Goal: Information Seeking & Learning: Learn about a topic

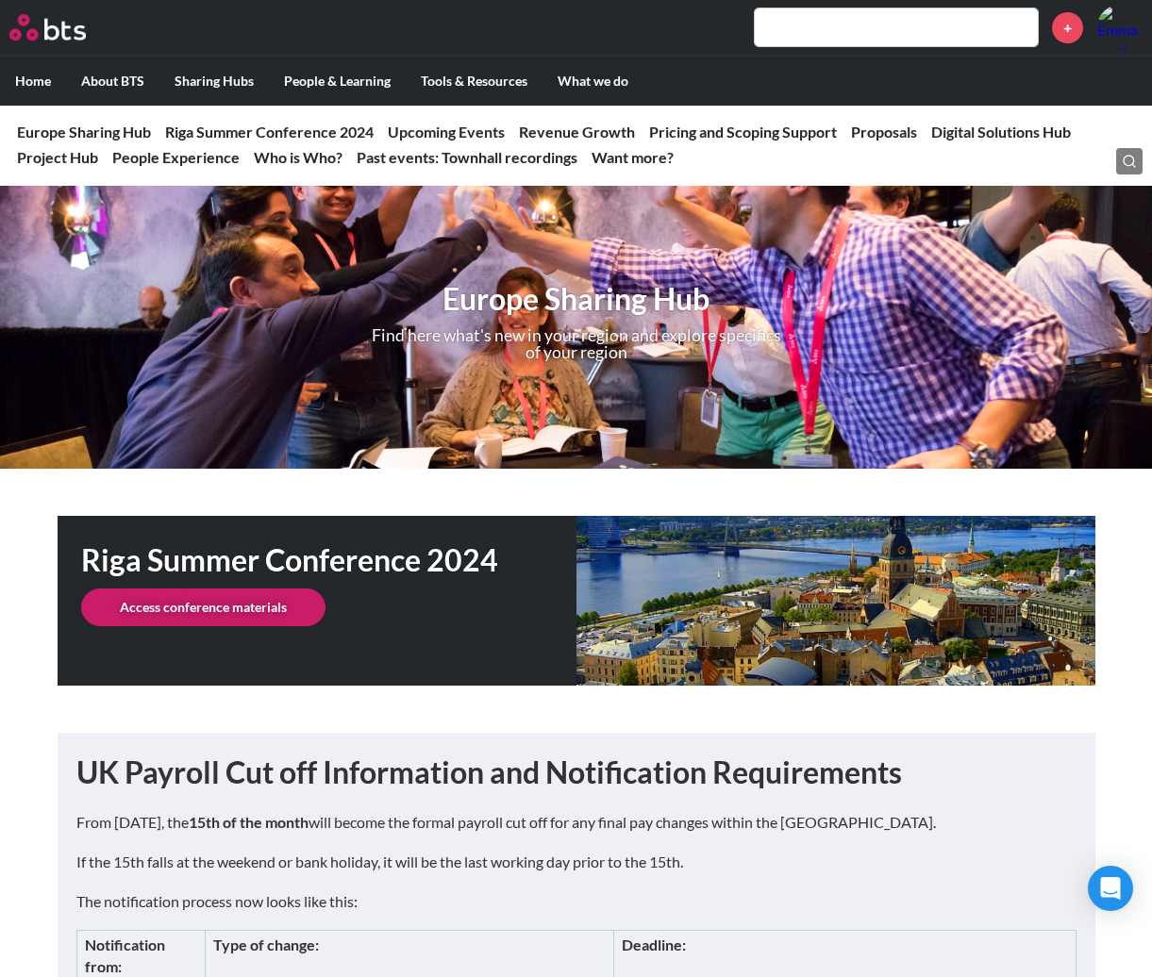
click at [47, 86] on label "Home" at bounding box center [33, 81] width 66 height 49
click at [0, 0] on input "Home" at bounding box center [0, 0] width 0 height 0
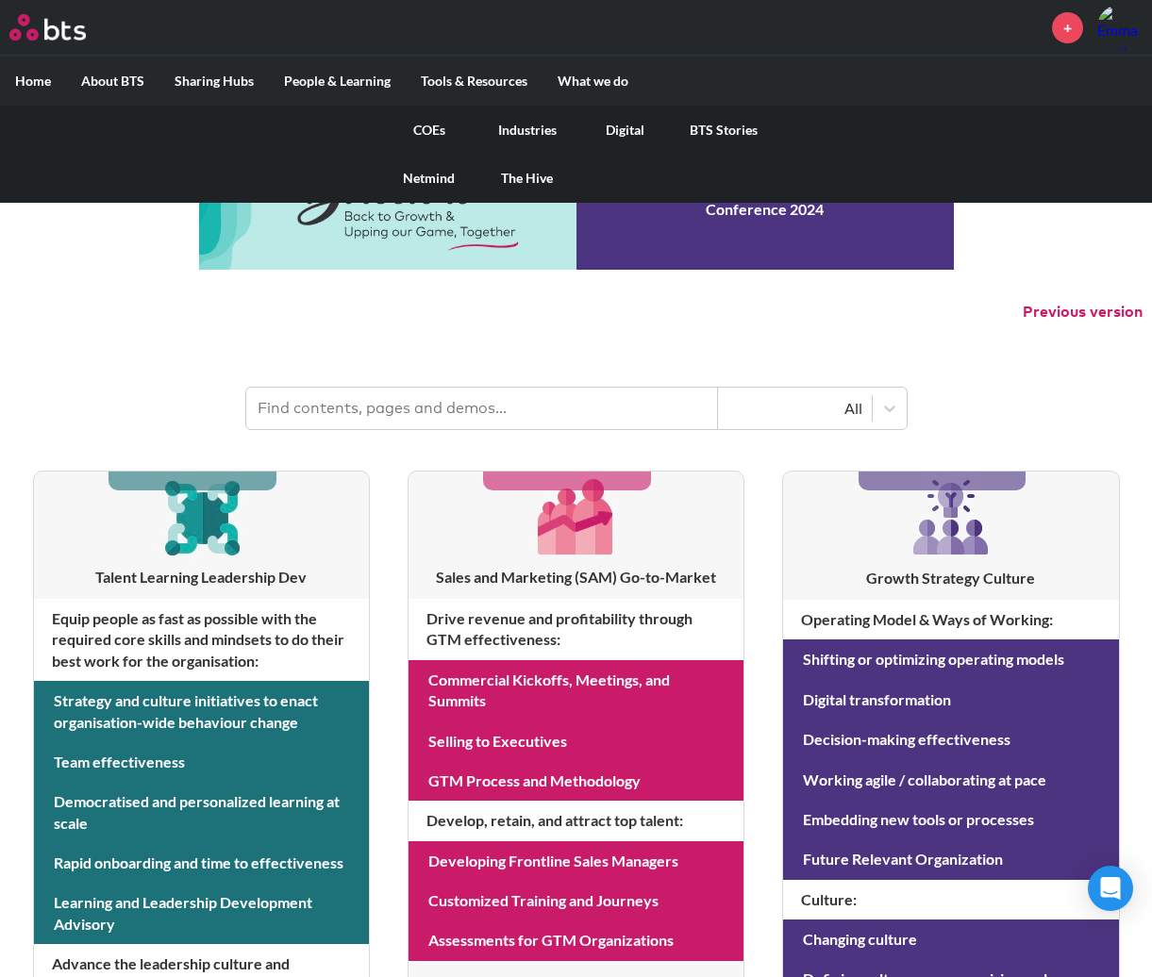
drag, startPoint x: 438, startPoint y: 132, endPoint x: 451, endPoint y: 141, distance: 15.7
click at [438, 130] on link "COEs" at bounding box center [429, 130] width 98 height 49
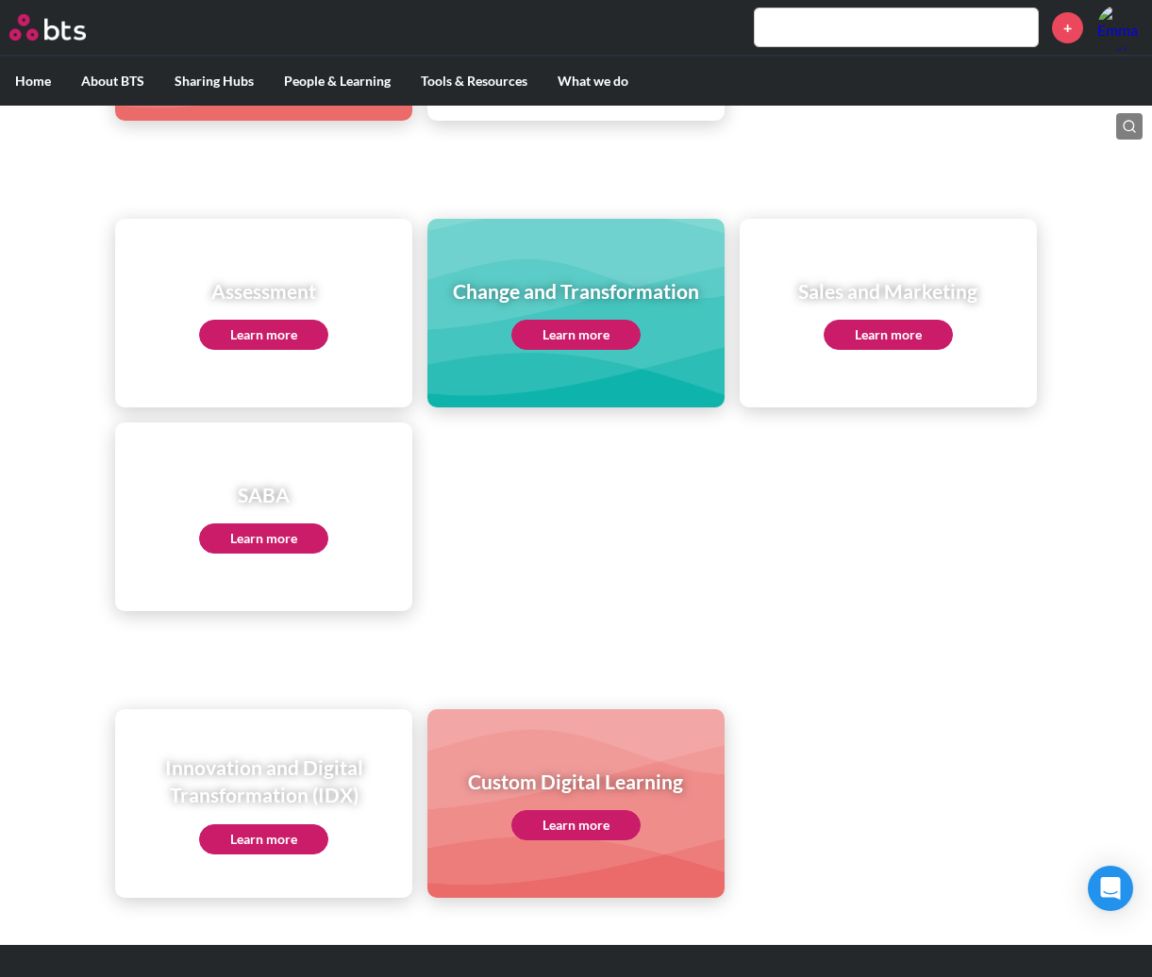
scroll to position [754, 0]
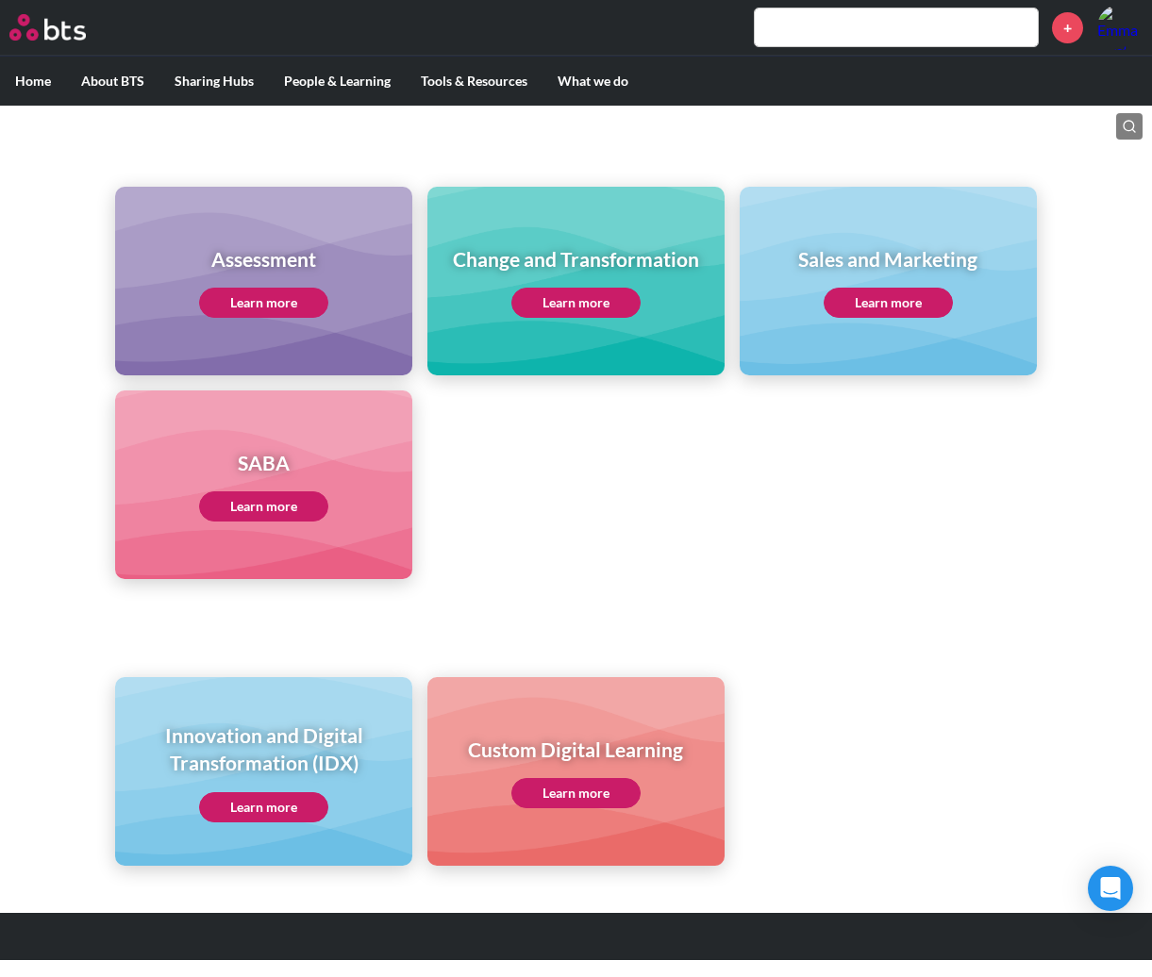
click at [260, 812] on link "Learn more" at bounding box center [263, 807] width 129 height 30
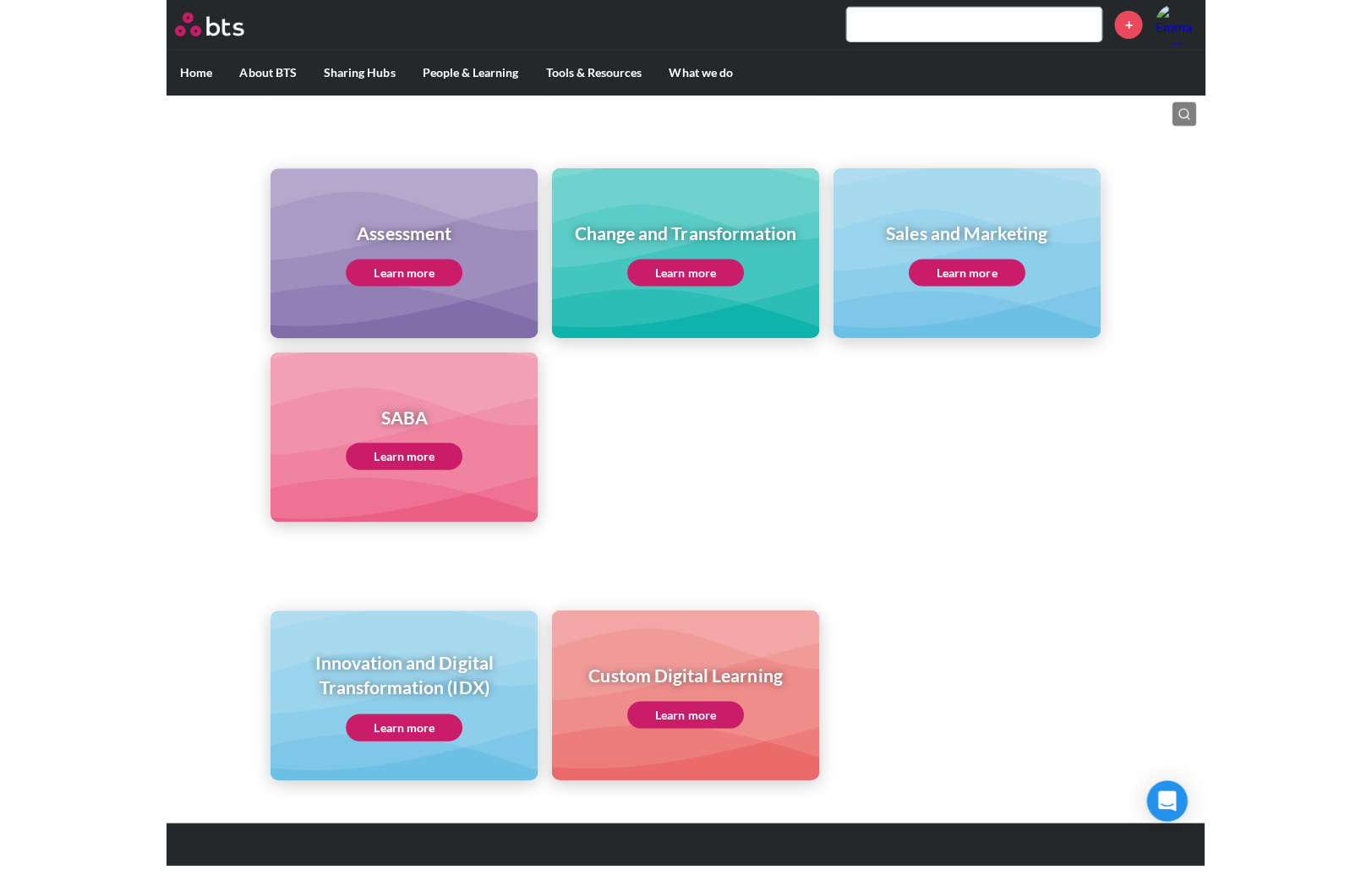
scroll to position [670, 0]
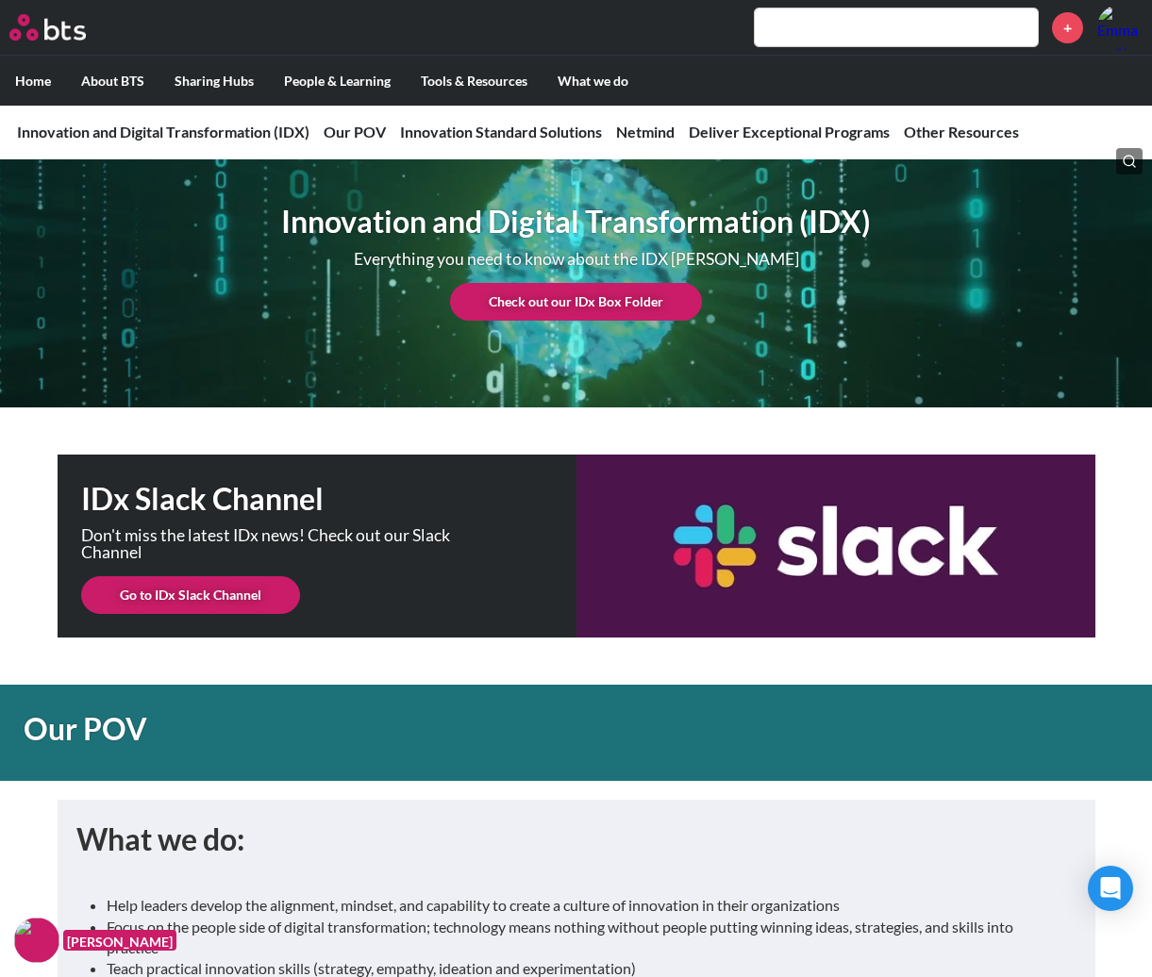
scroll to position [94, 0]
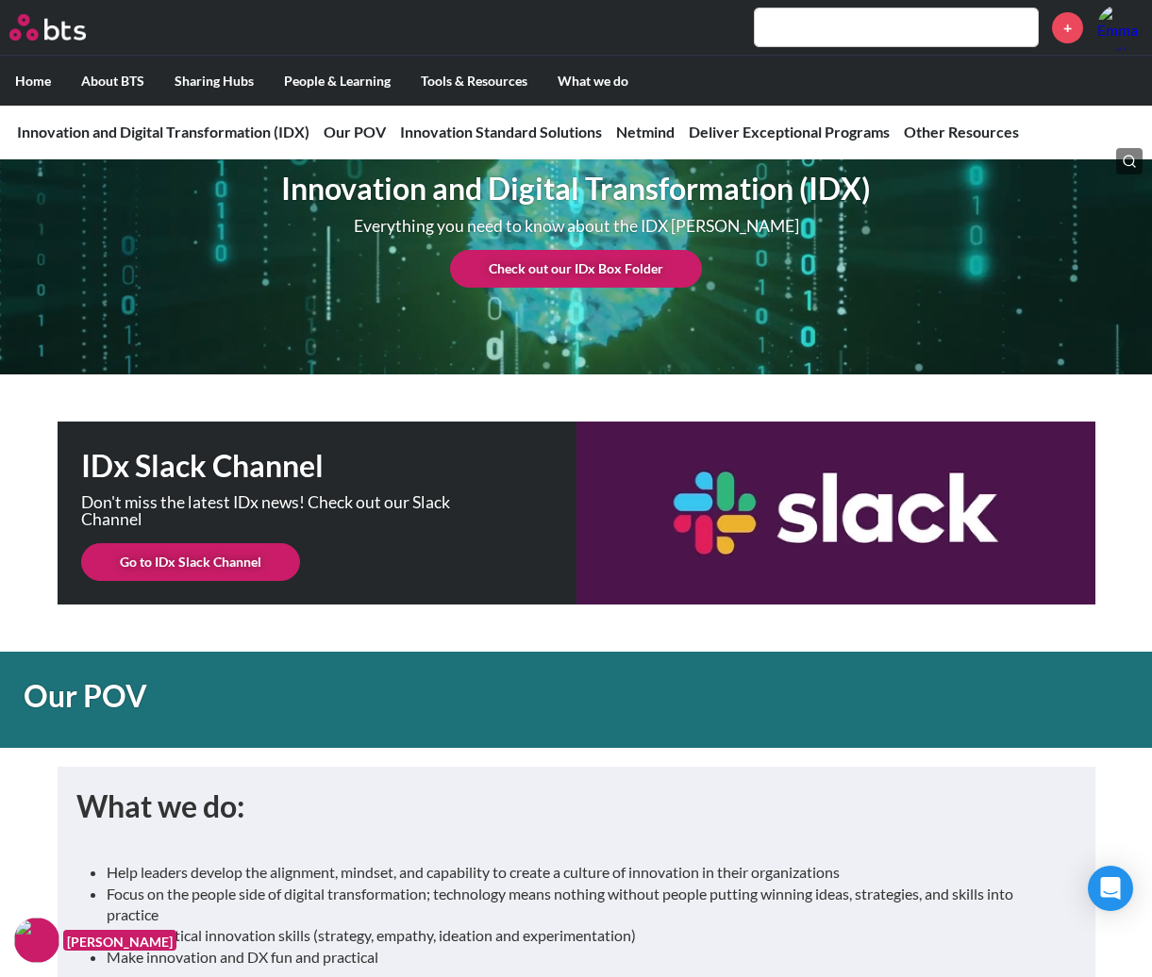
click at [570, 269] on link "Check out our IDx Box Folder" at bounding box center [576, 269] width 252 height 38
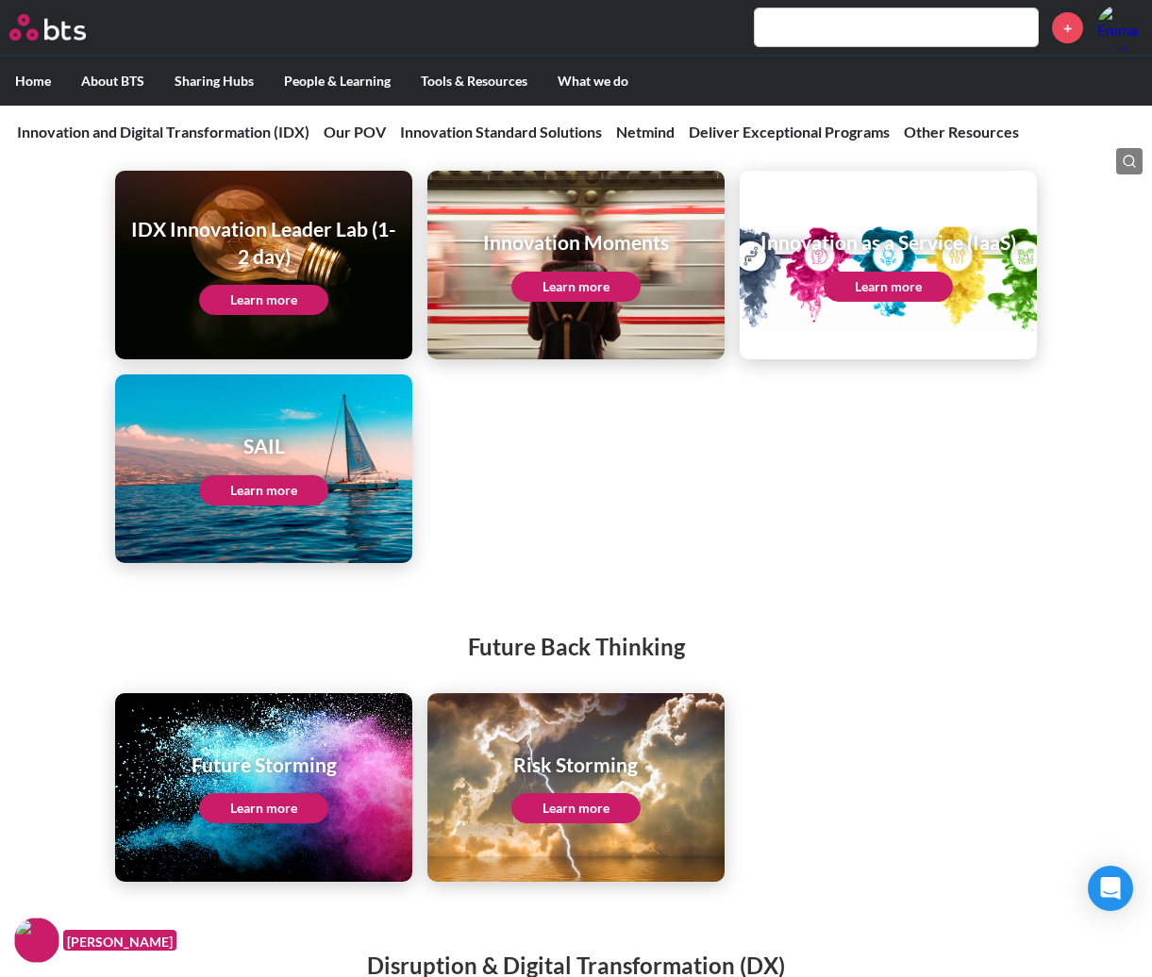
scroll to position [2394, 0]
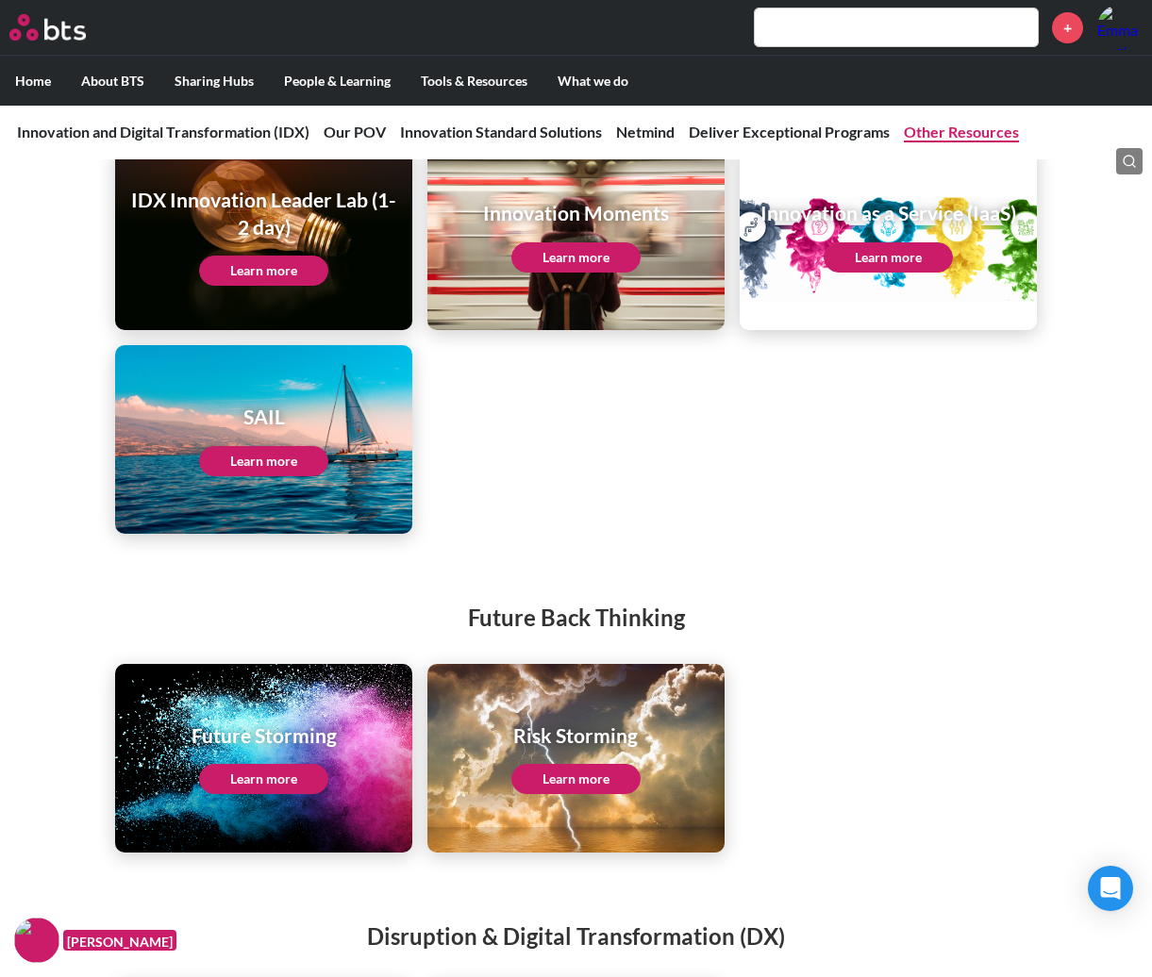
click at [965, 133] on link "Other Resources" at bounding box center [961, 132] width 115 height 18
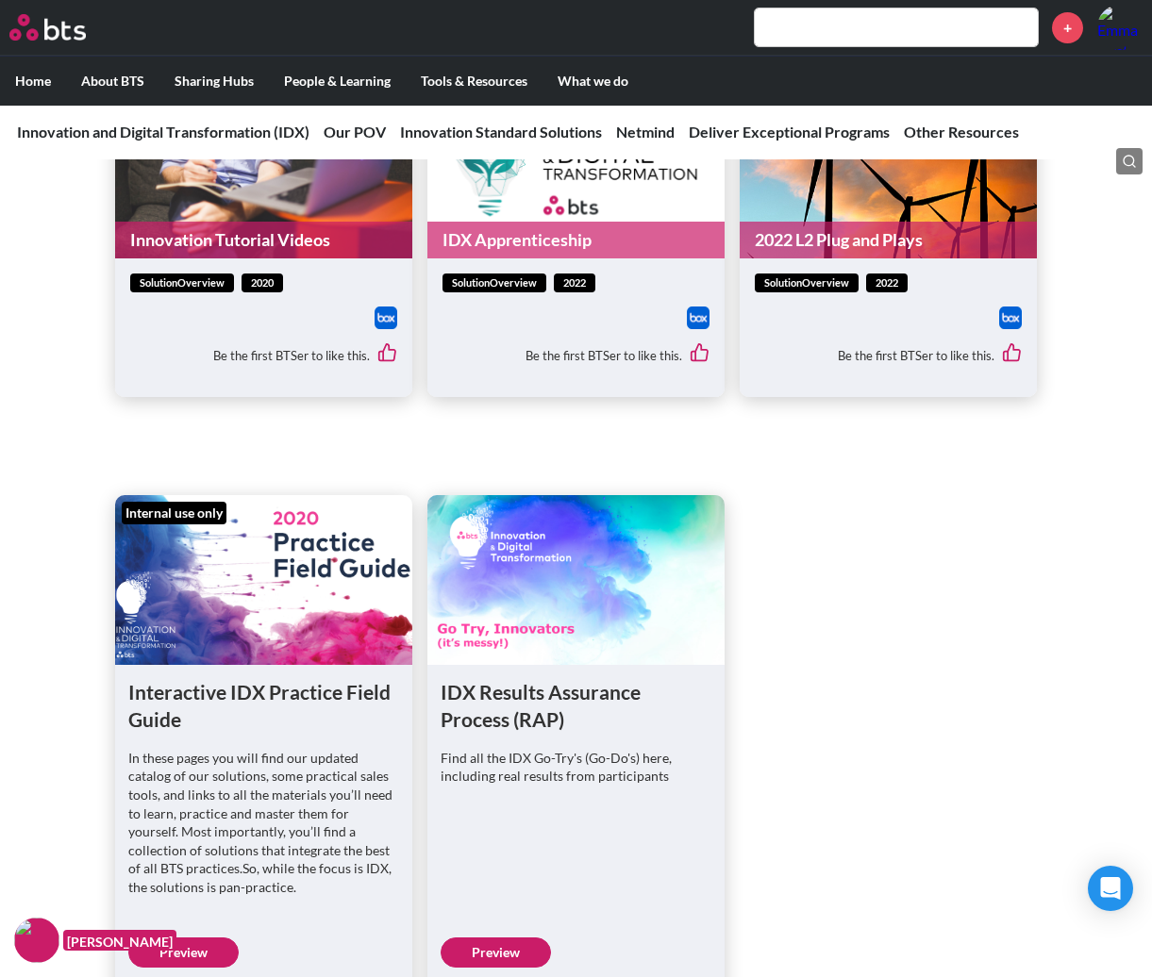
scroll to position [5413, 0]
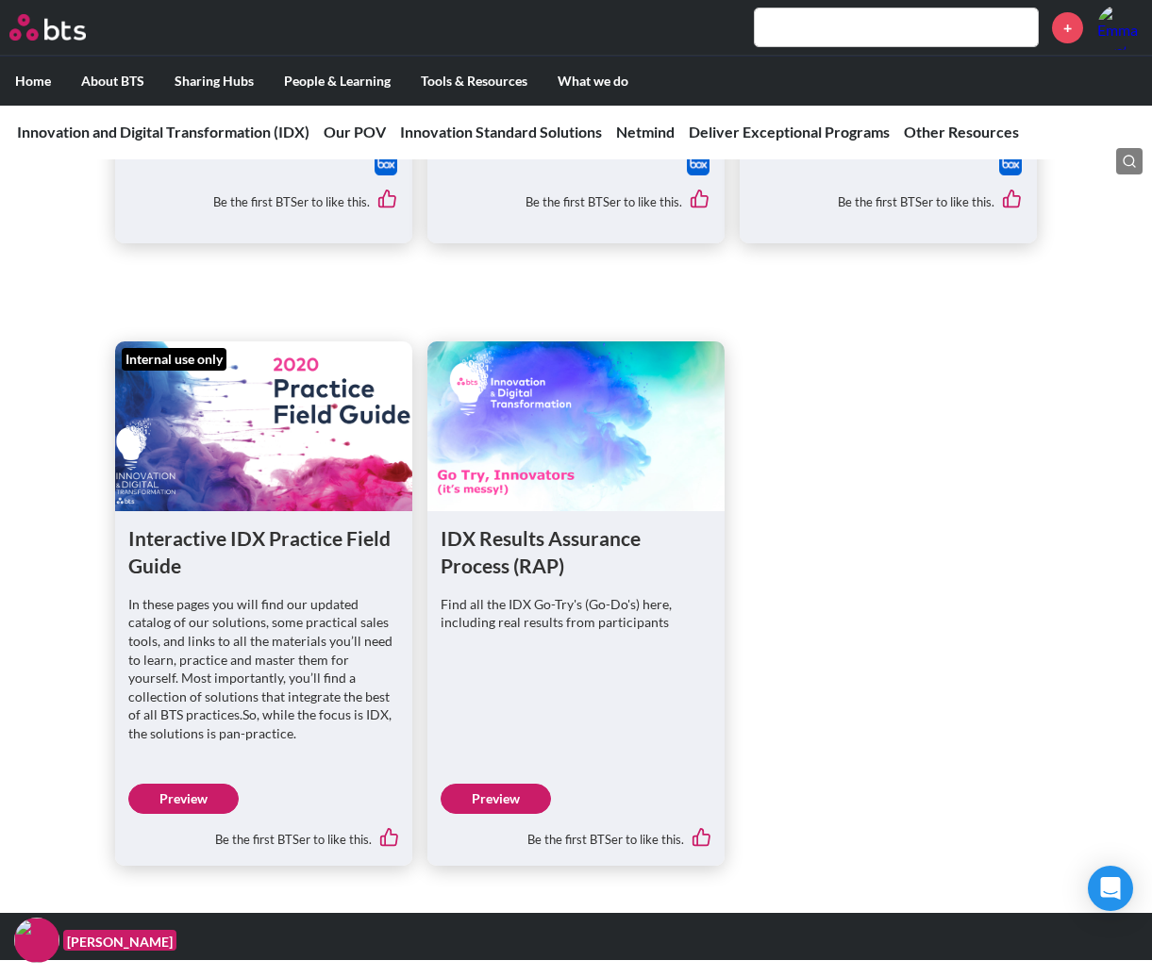
click at [181, 798] on link "Preview" at bounding box center [183, 799] width 110 height 30
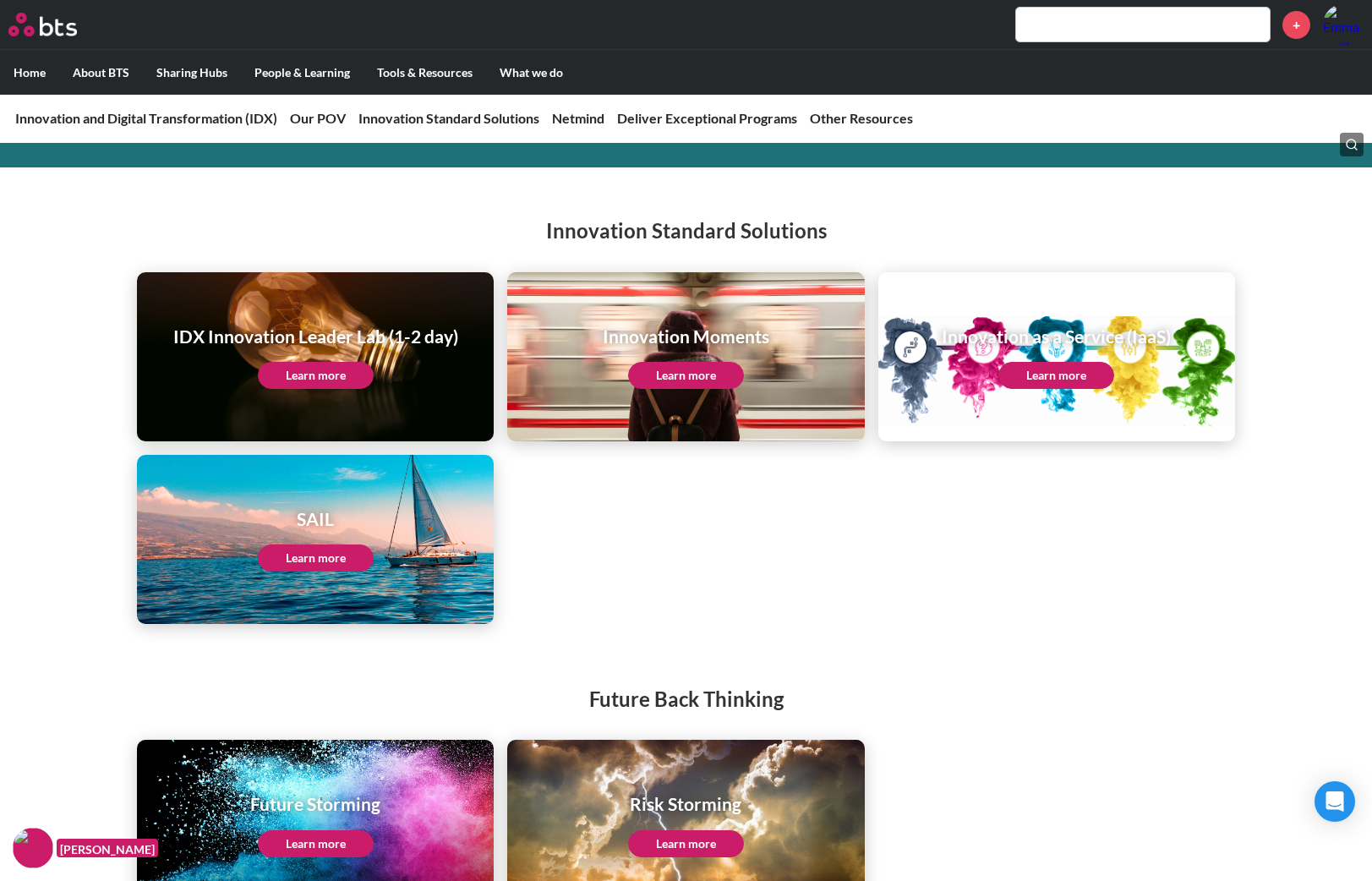
scroll to position [1944, 0]
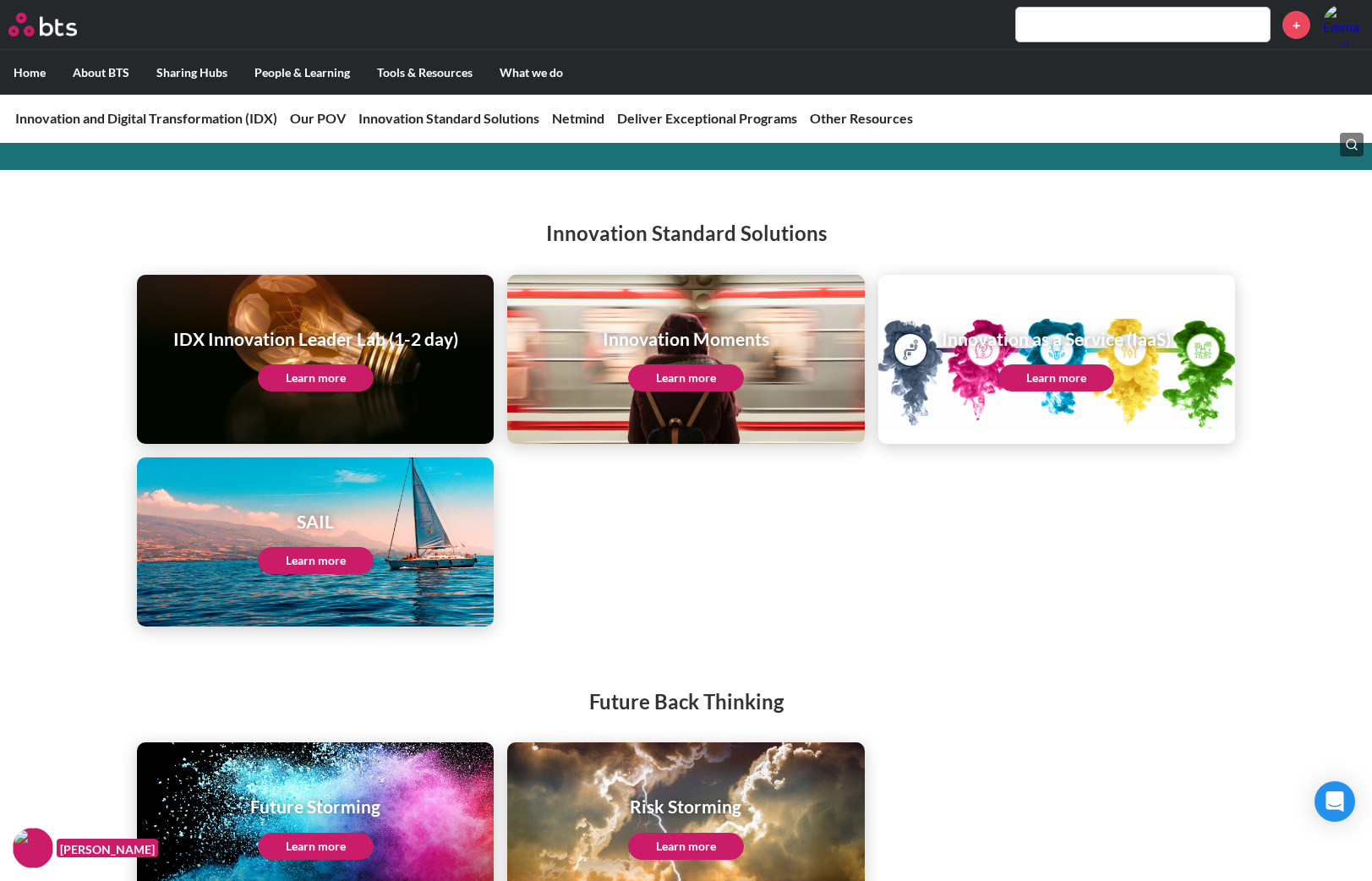
click at [683, 383] on link "Learn more" at bounding box center [686, 378] width 116 height 27
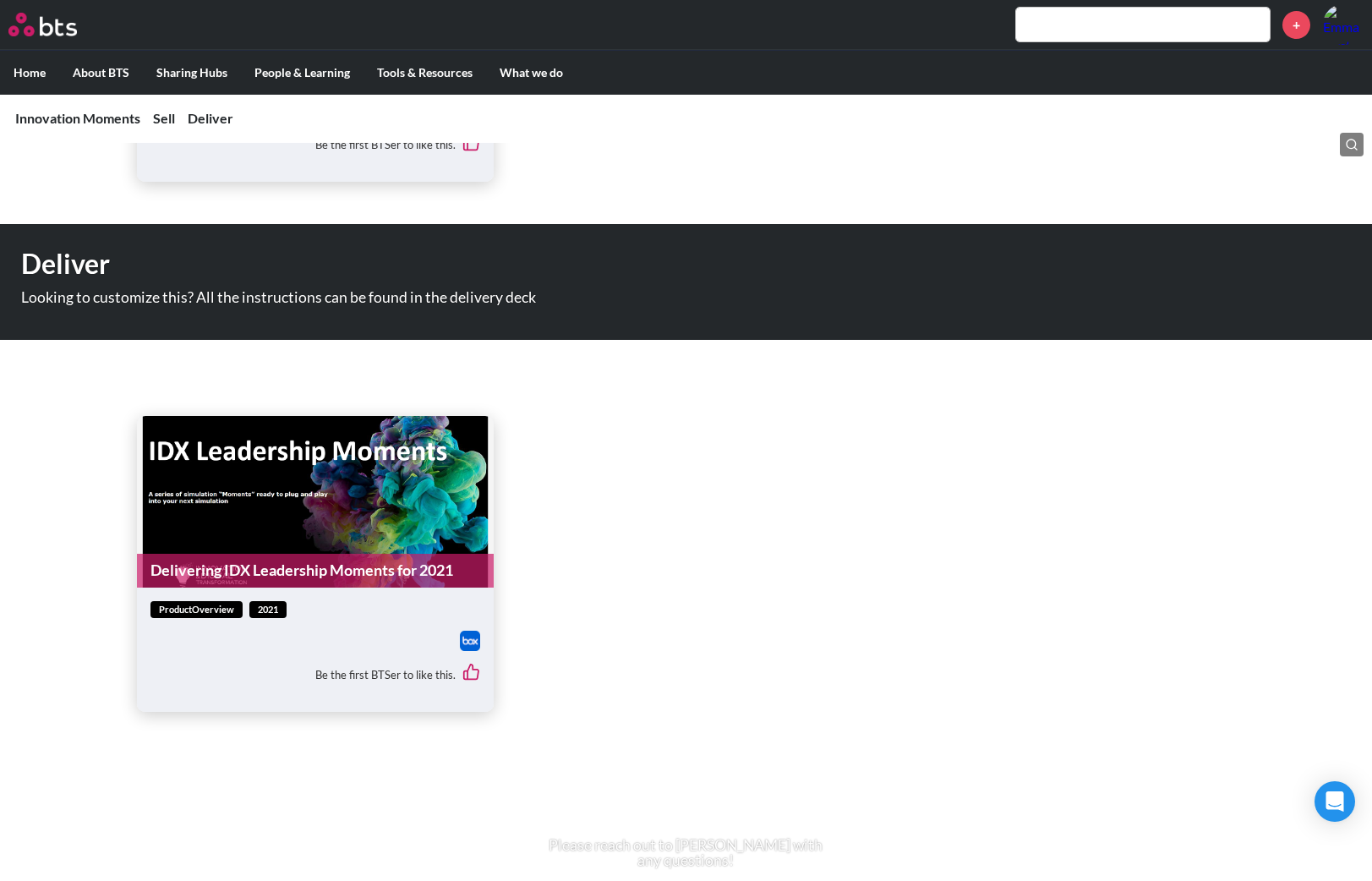
scroll to position [826, 0]
